Goal: Information Seeking & Learning: Learn about a topic

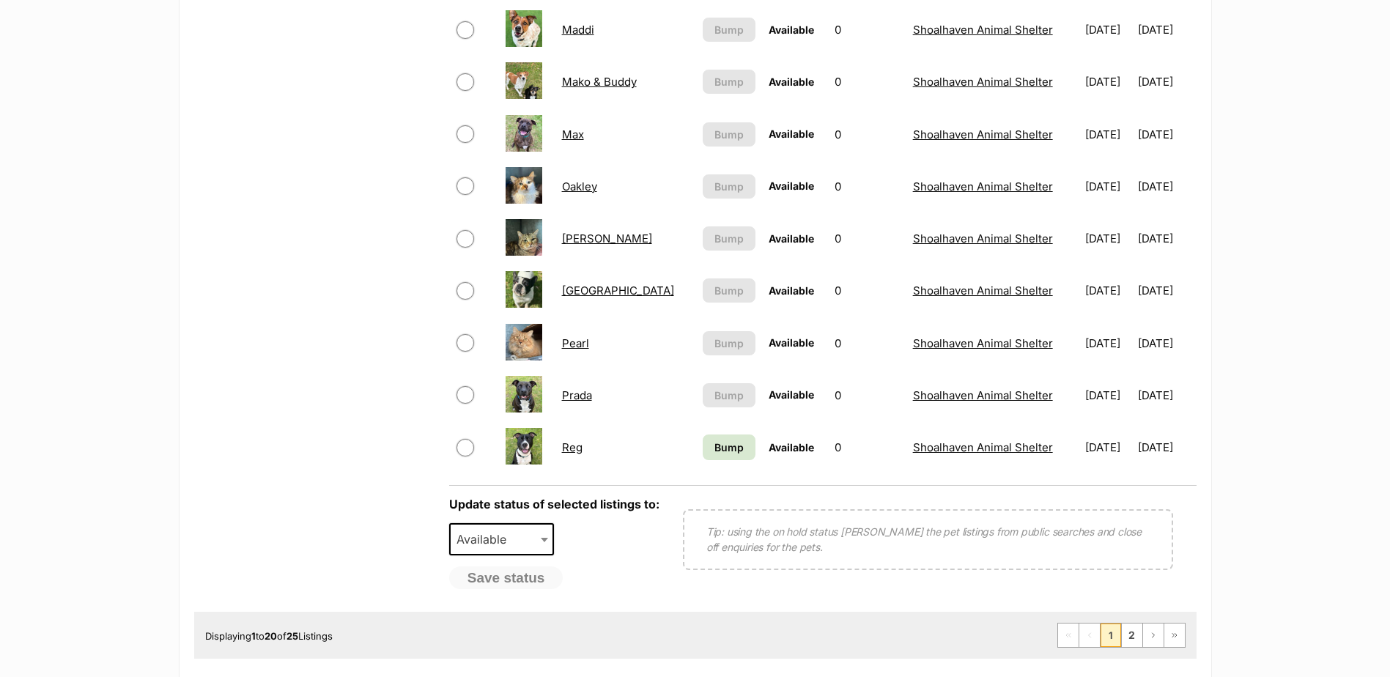
scroll to position [1099, 0]
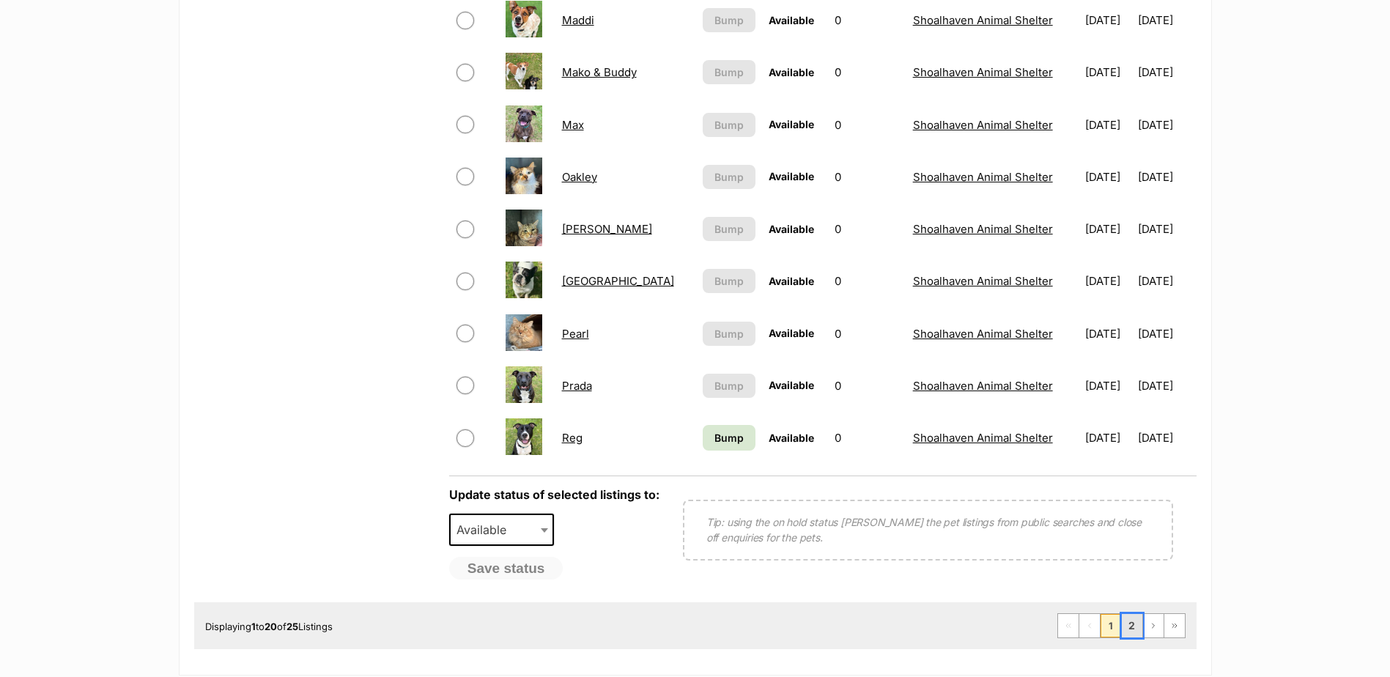
click at [1131, 629] on link "2" at bounding box center [1132, 625] width 21 height 23
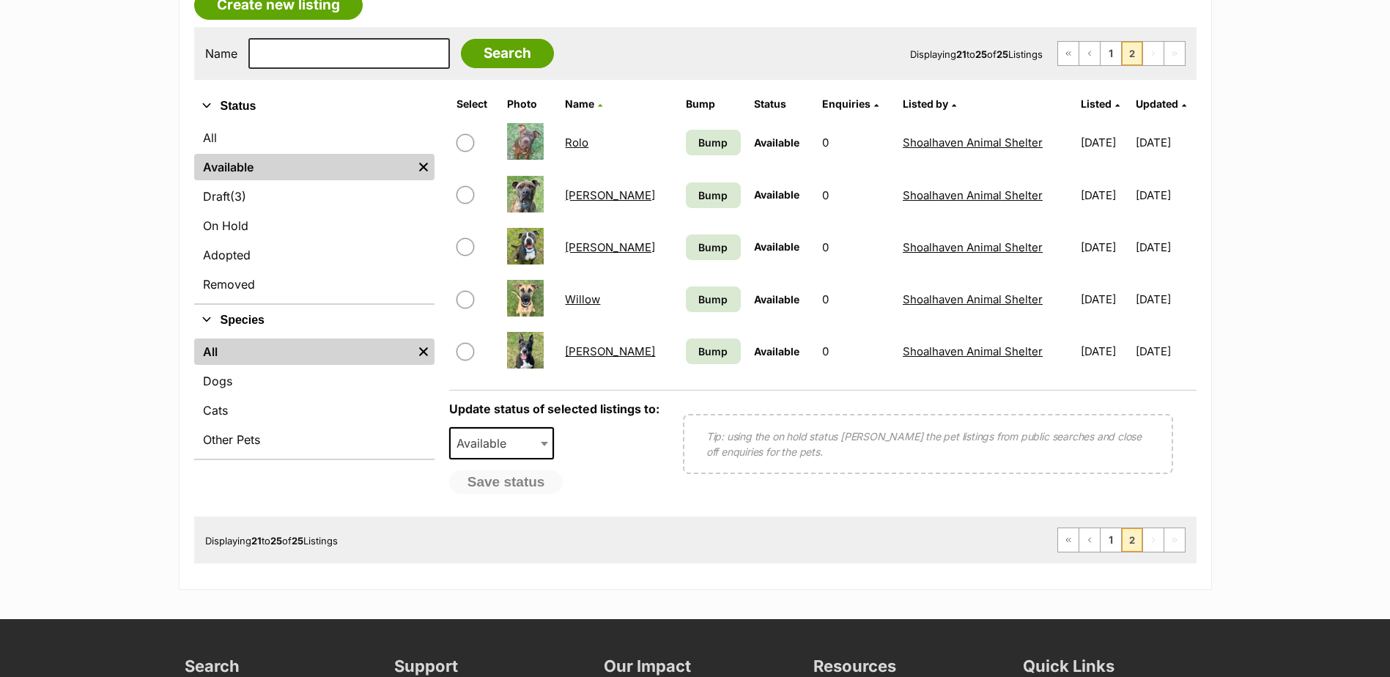
scroll to position [440, 0]
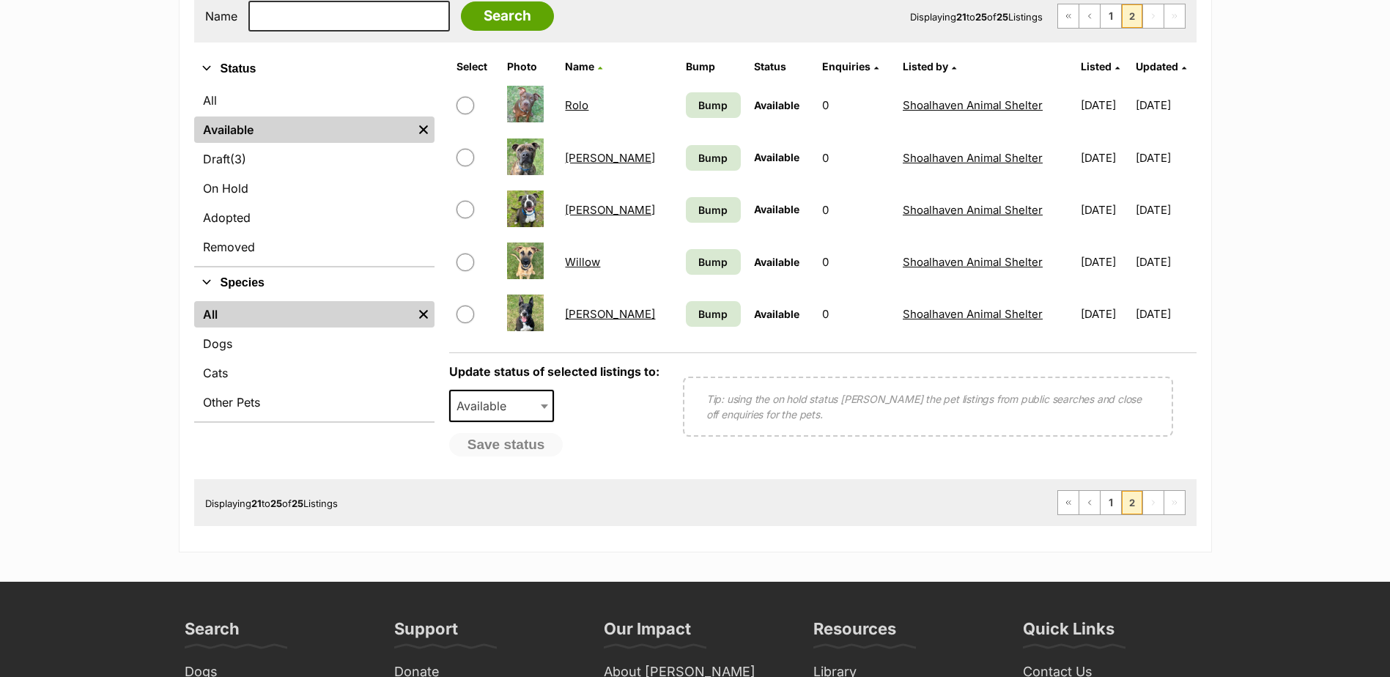
click at [585, 261] on link "Willow" at bounding box center [582, 262] width 35 height 14
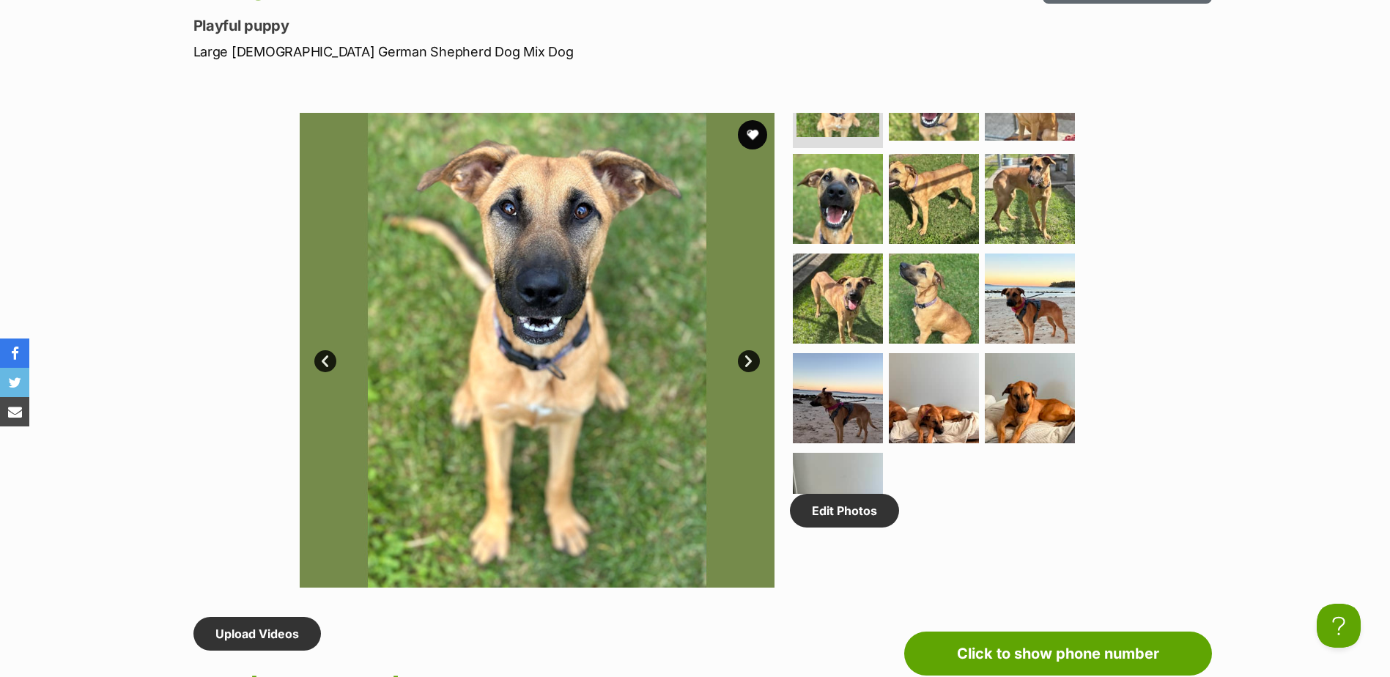
scroll to position [128, 0]
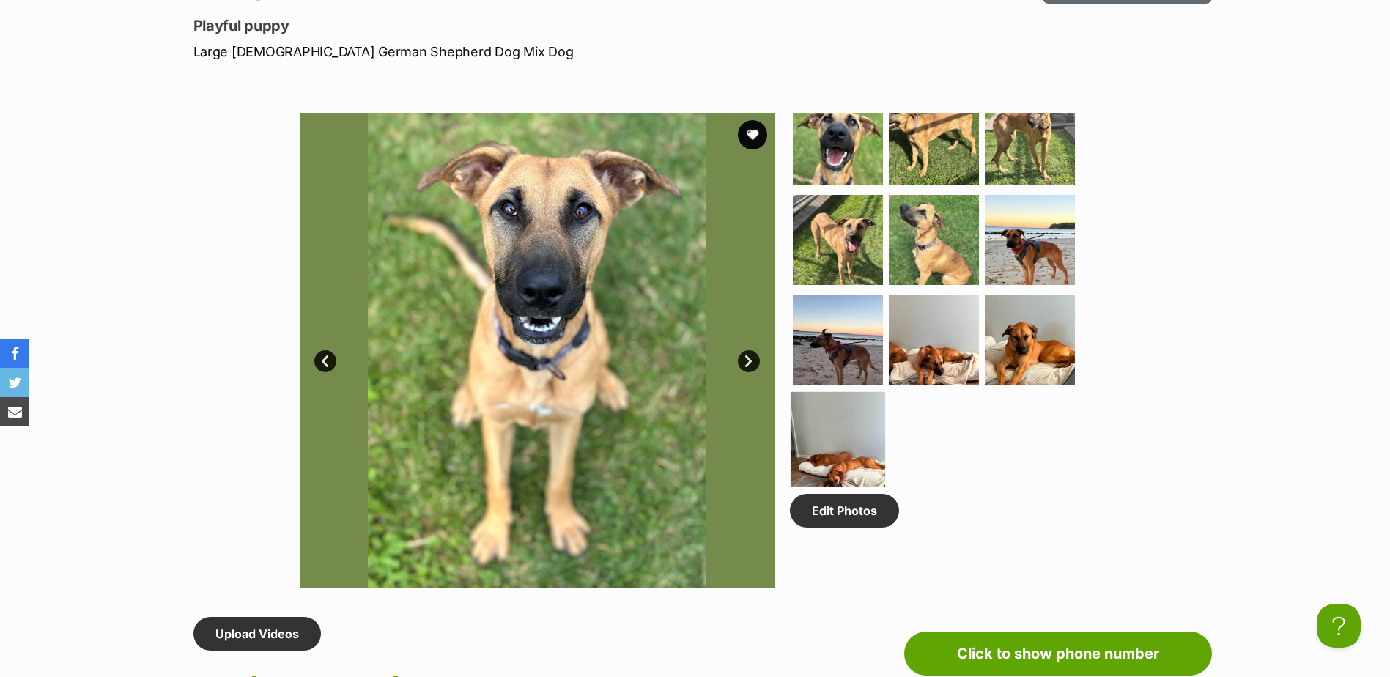
click at [848, 432] on img at bounding box center [837, 439] width 95 height 95
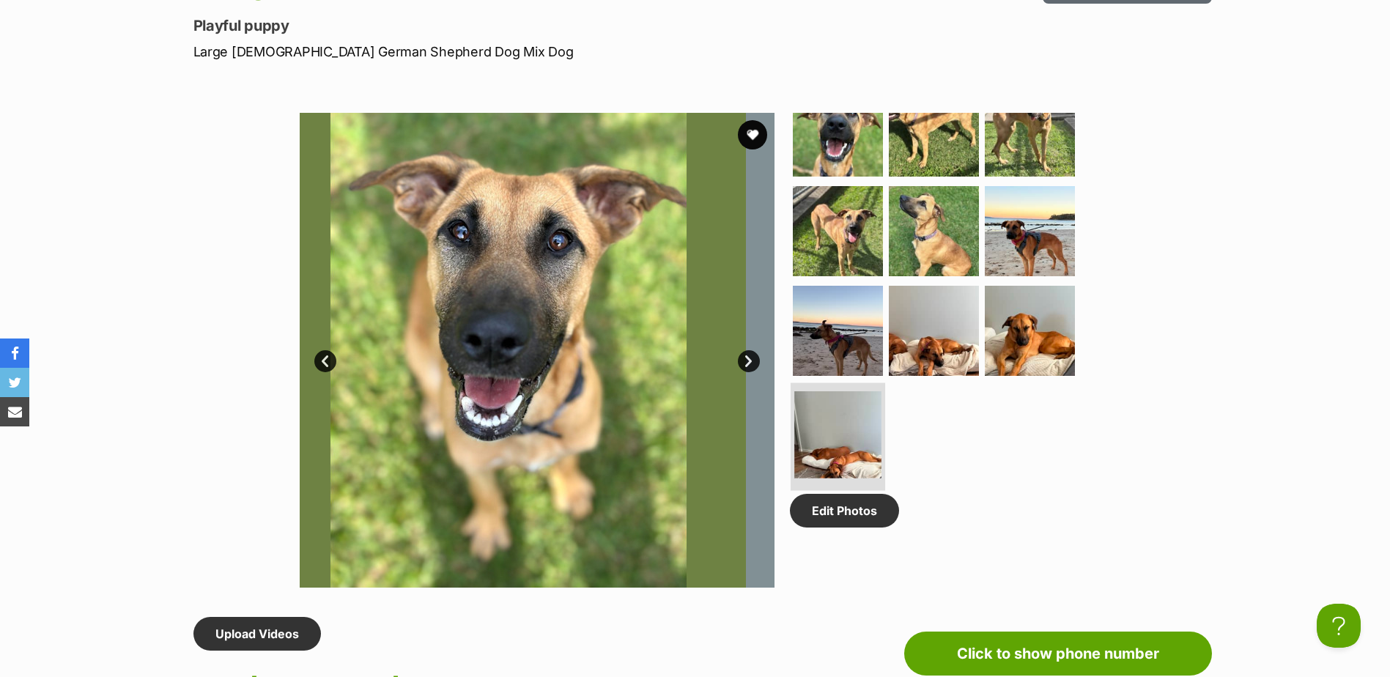
scroll to position [119, 0]
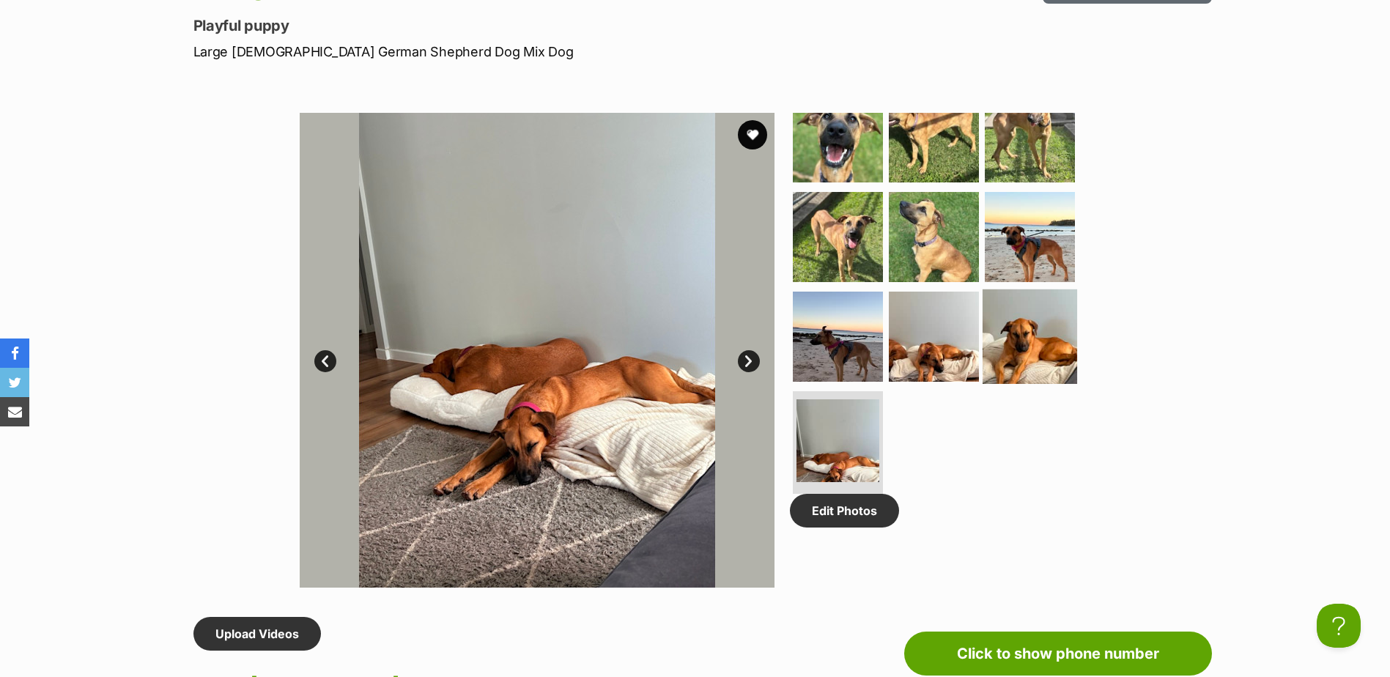
click at [1034, 339] on img at bounding box center [1029, 336] width 95 height 95
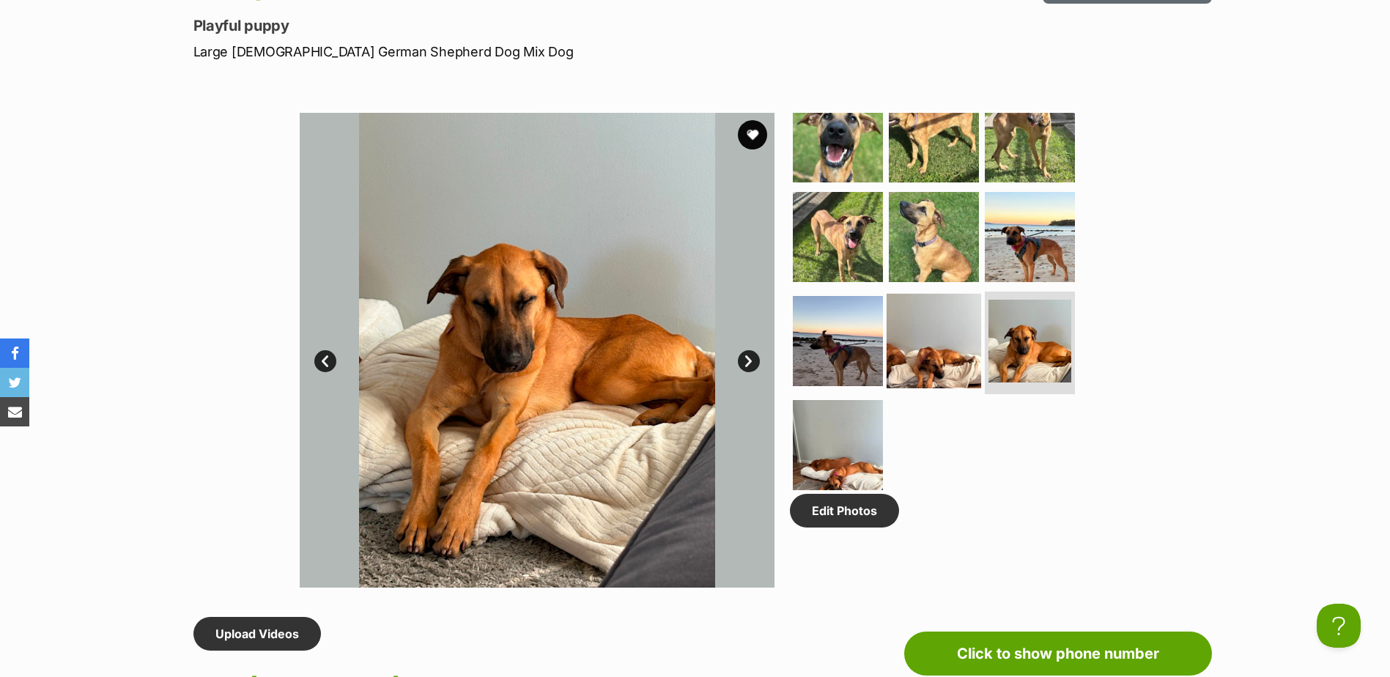
click at [940, 325] on img at bounding box center [933, 341] width 95 height 95
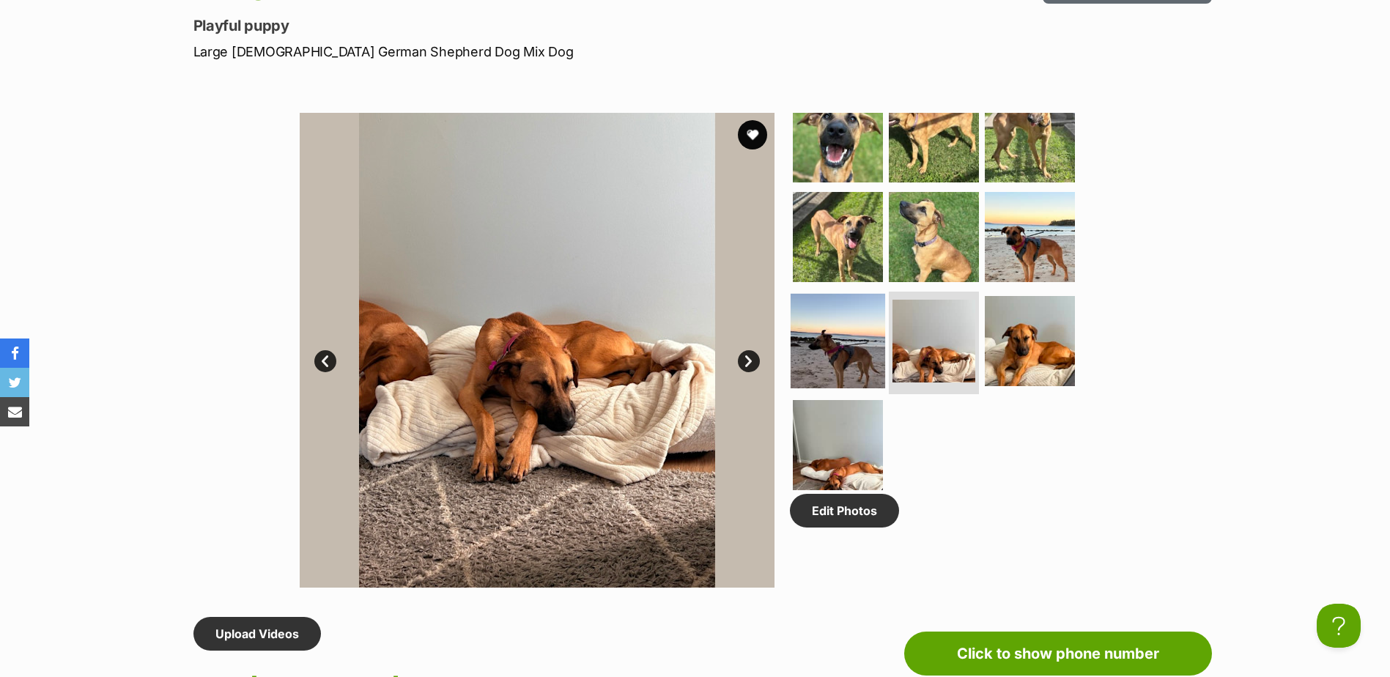
click at [856, 325] on img at bounding box center [837, 341] width 95 height 95
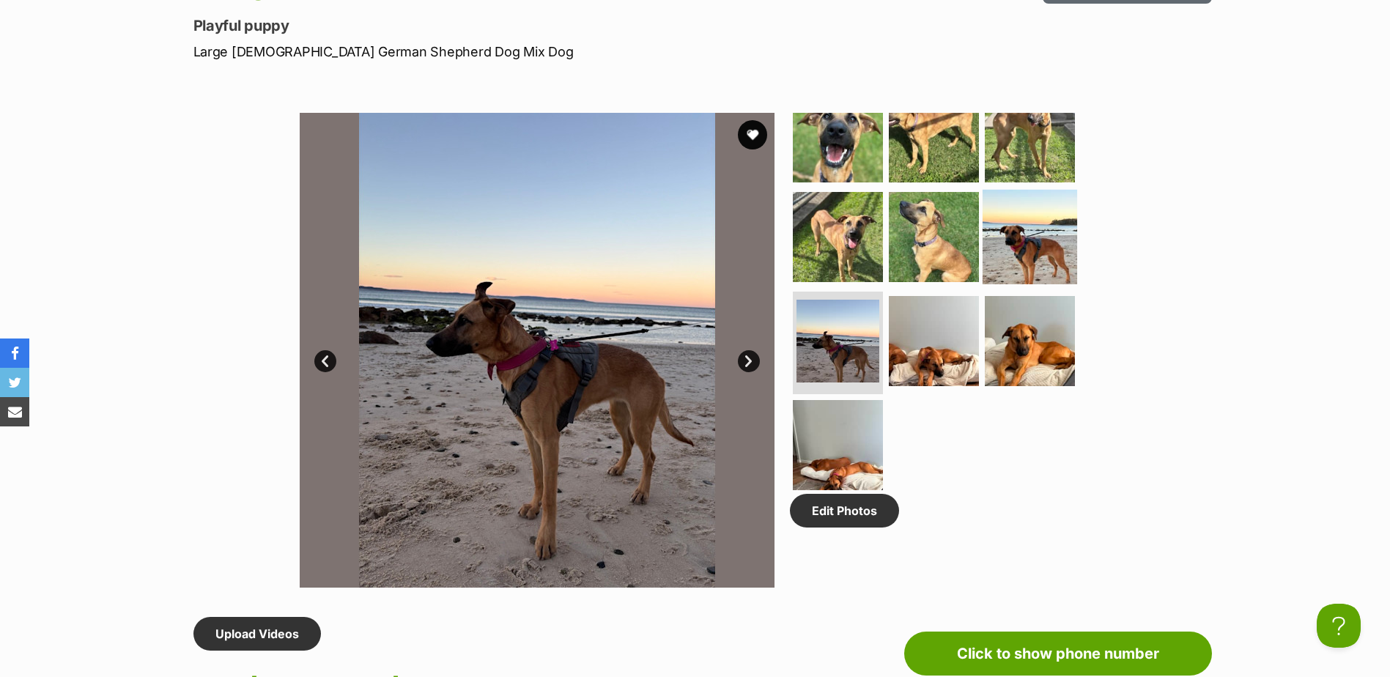
click at [1010, 233] on img at bounding box center [1029, 237] width 95 height 95
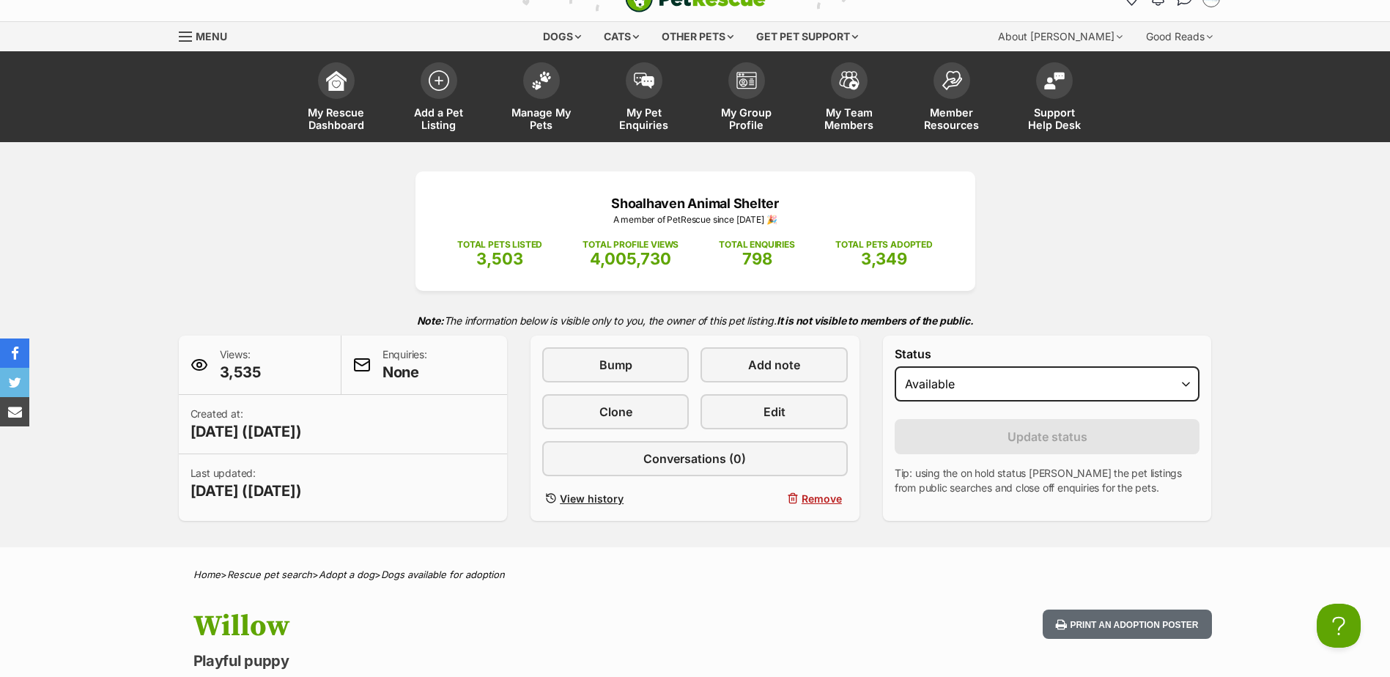
scroll to position [0, 0]
